Goal: Information Seeking & Learning: Learn about a topic

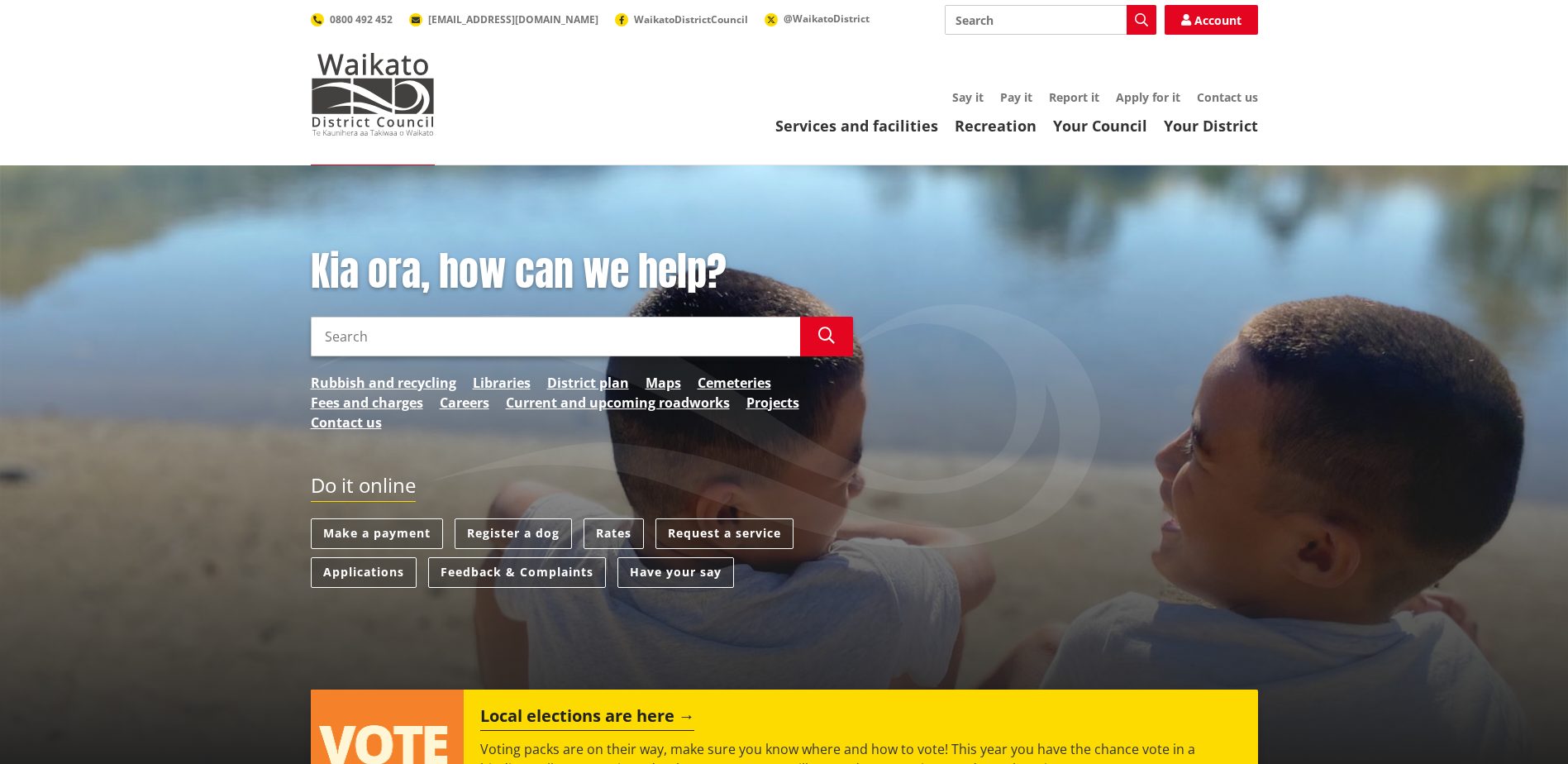
scroll to position [249, 0]
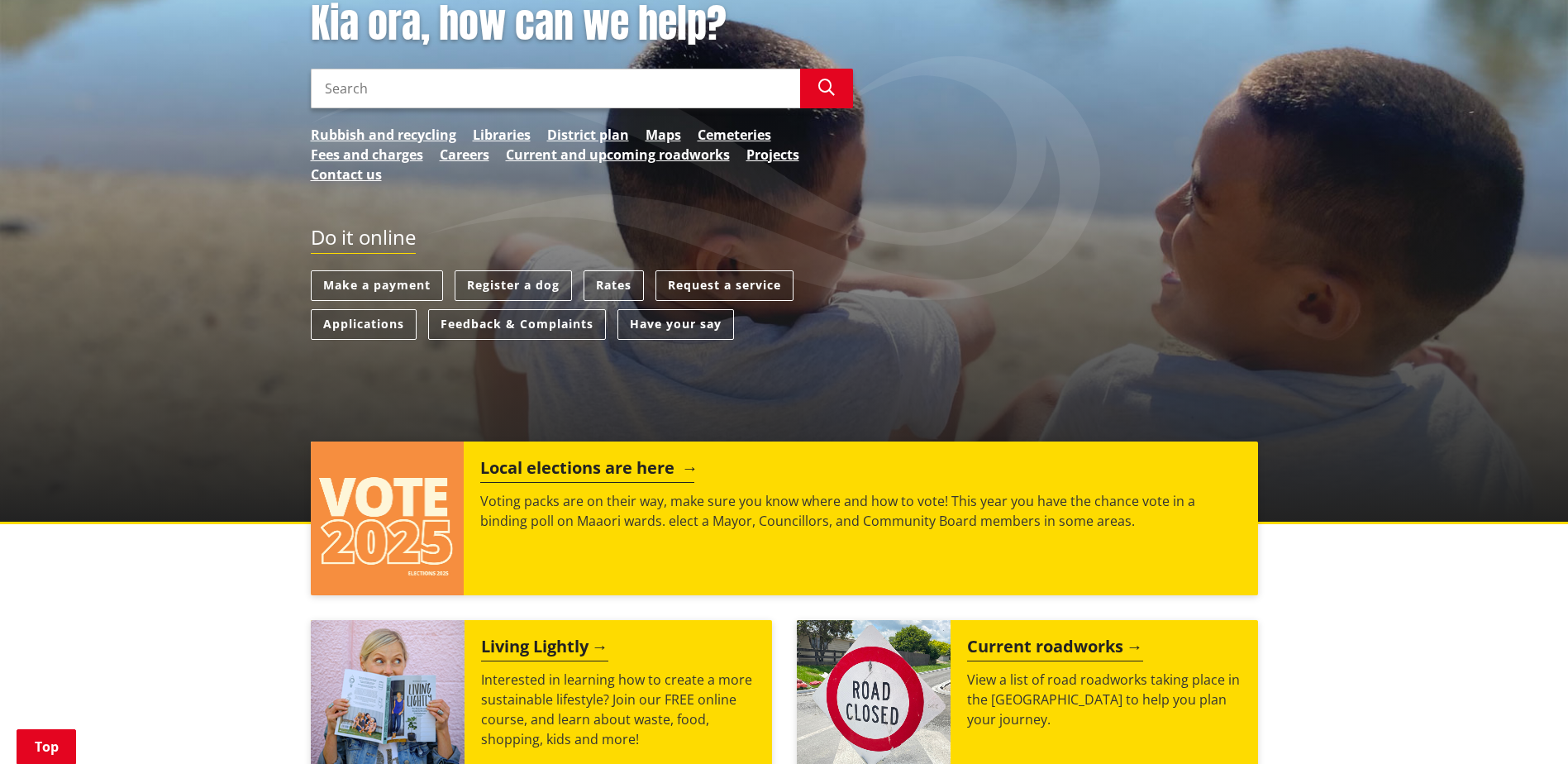
click at [559, 471] on h2 "Local elections are here" at bounding box center [587, 470] width 214 height 25
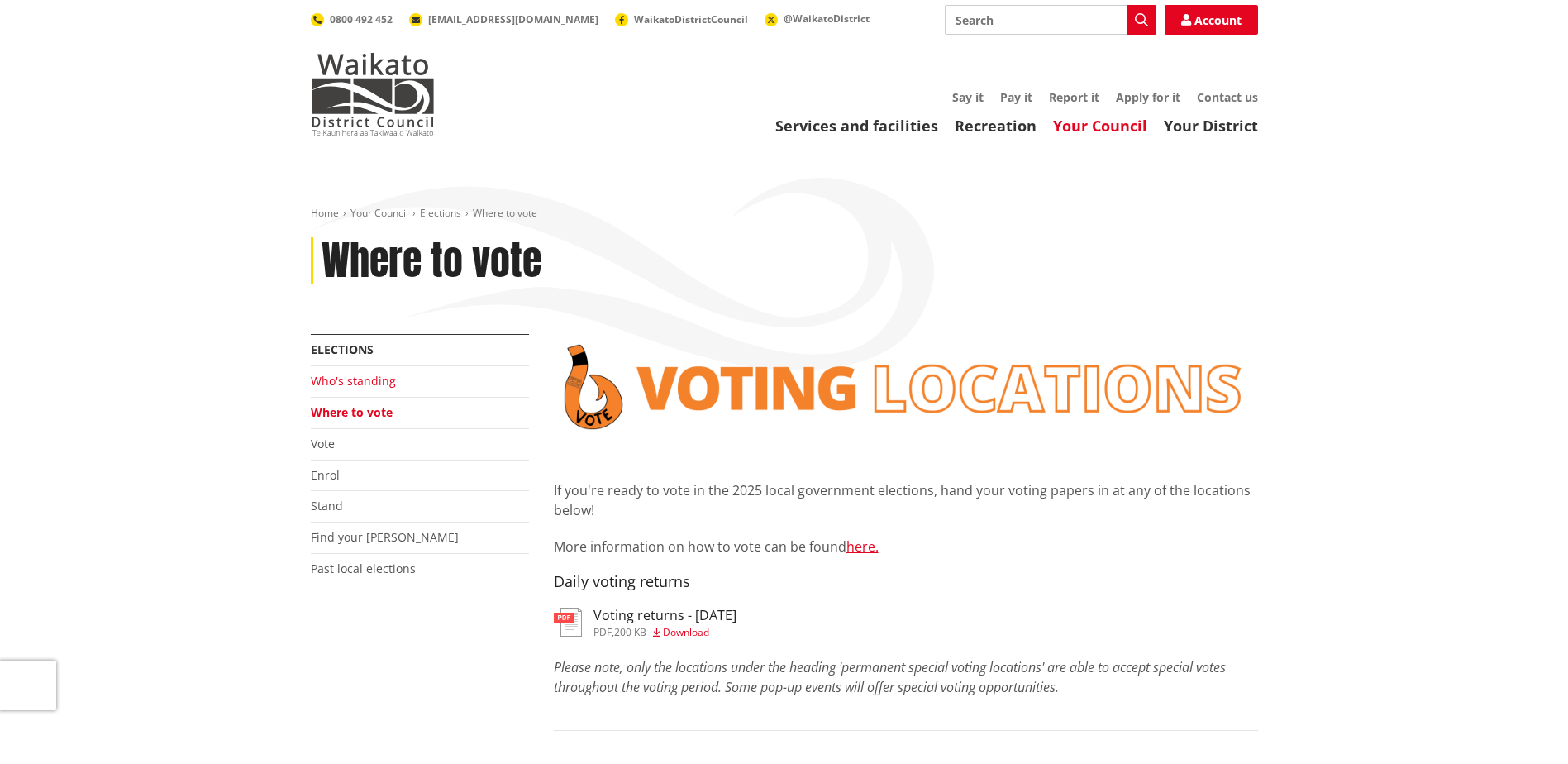
click at [392, 380] on link "Who's standing" at bounding box center [354, 381] width 85 height 16
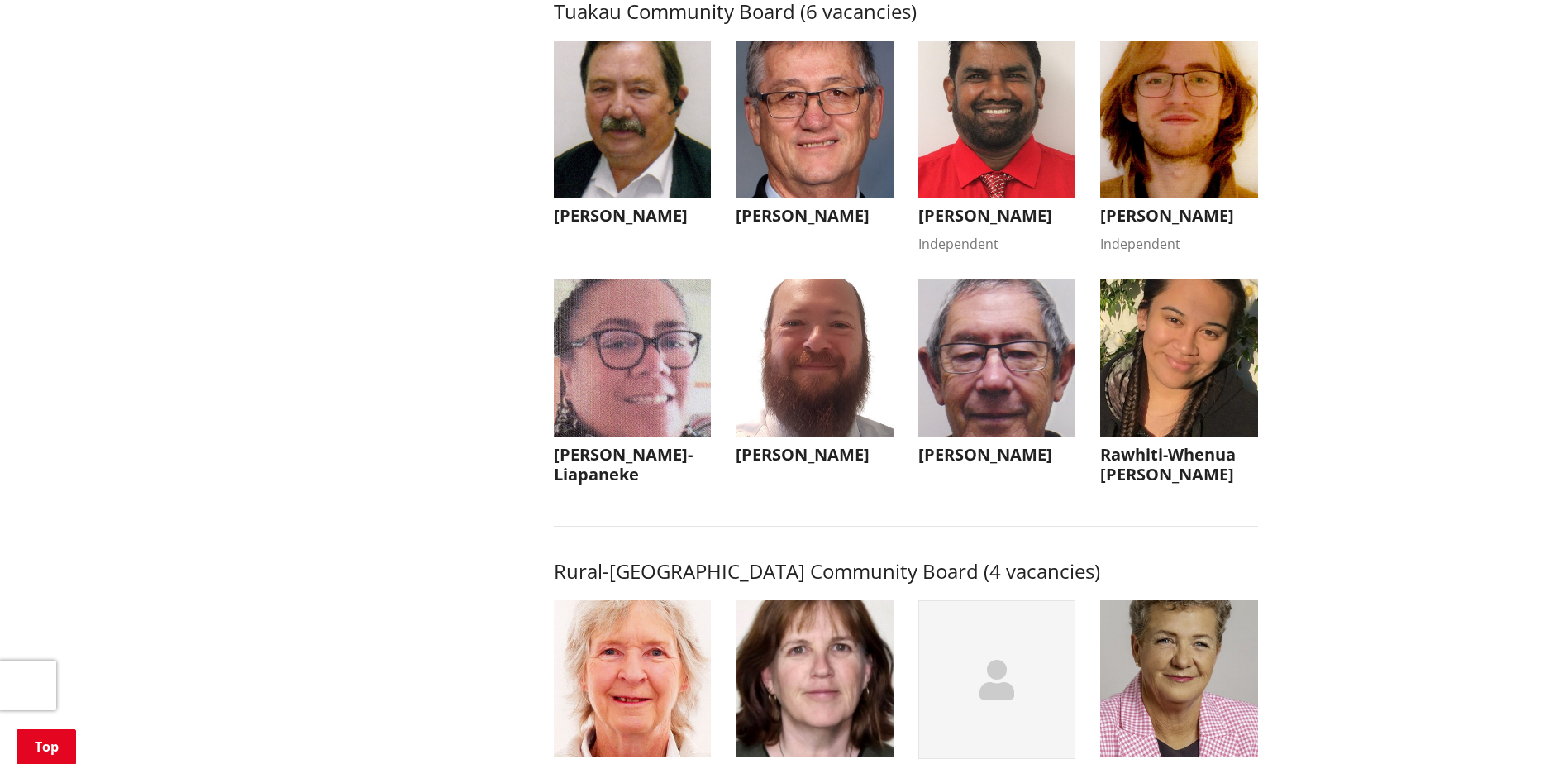
scroll to position [7690, 0]
